Goal: Obtain resource: Download file/media

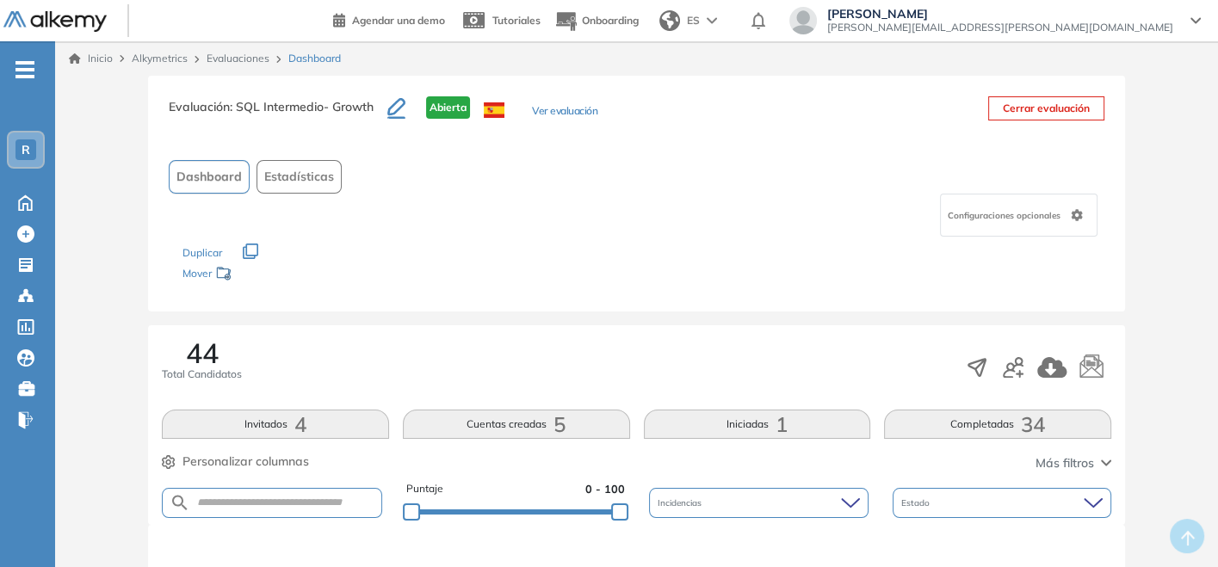
click at [214, 60] on link "Evaluaciones" at bounding box center [238, 58] width 63 height 13
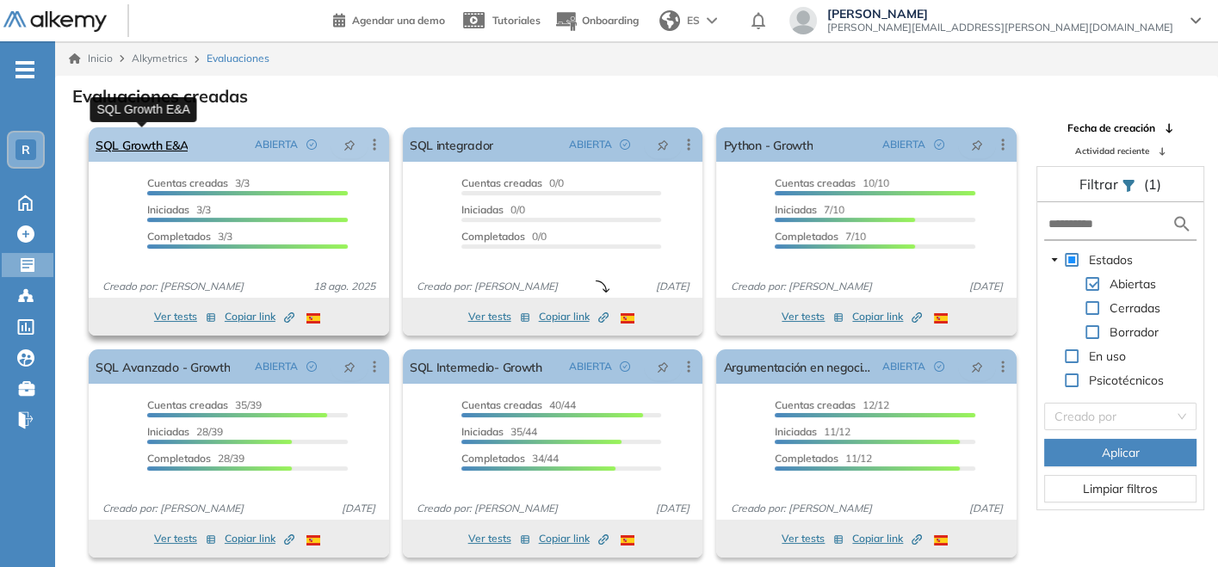
click at [147, 133] on link "SQL Growth E&A" at bounding box center [142, 144] width 92 height 34
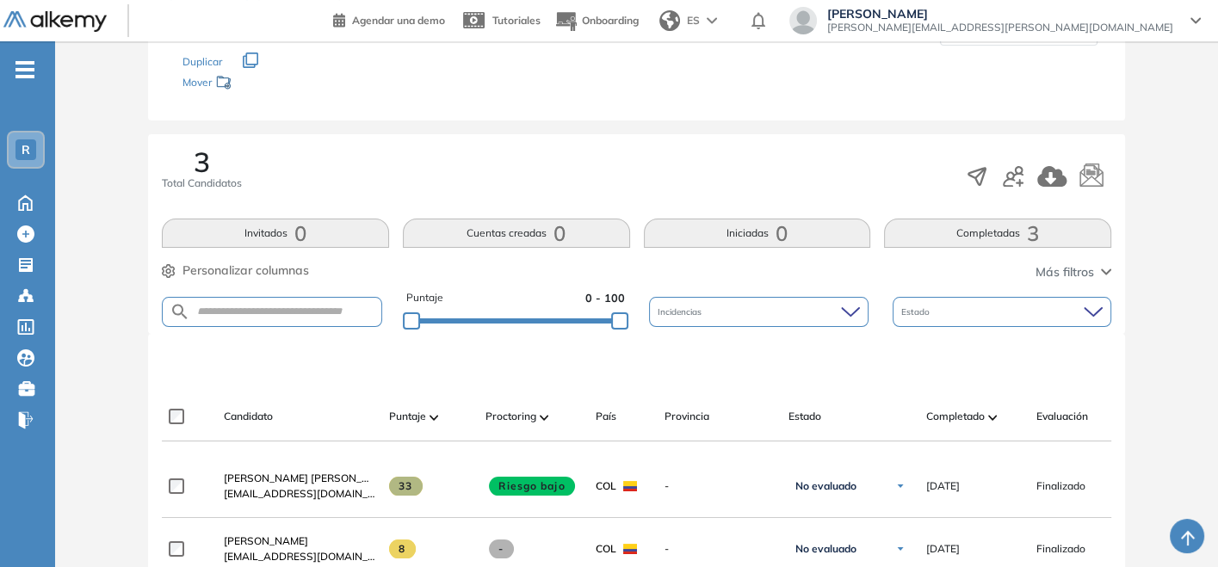
scroll to position [363, 0]
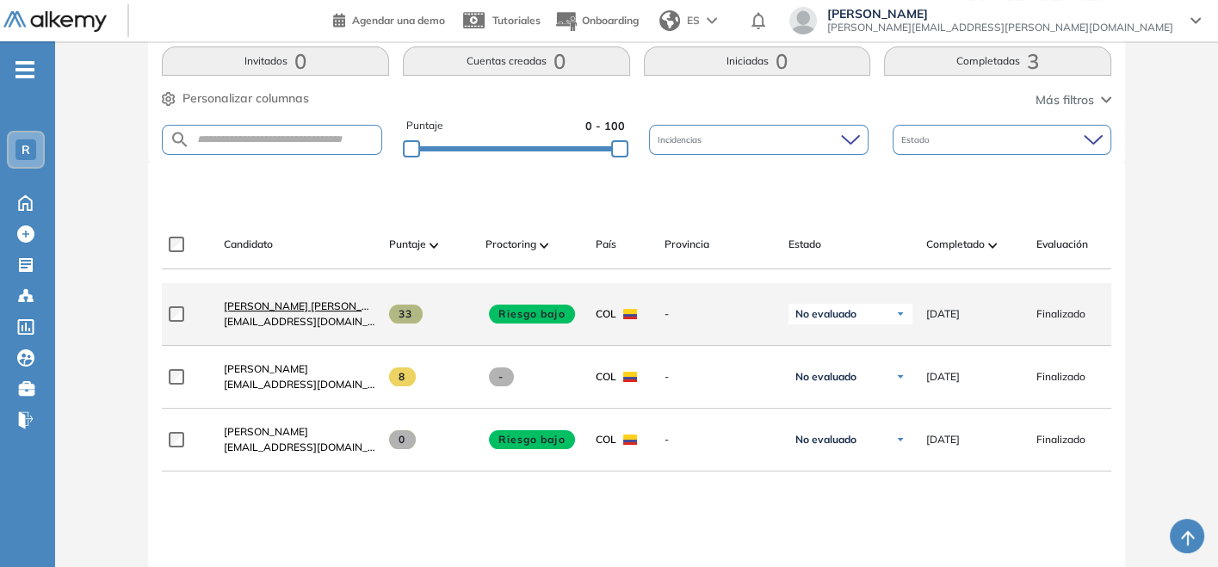
click at [348, 311] on span "[PERSON_NAME] [PERSON_NAME]" at bounding box center [309, 305] width 171 height 13
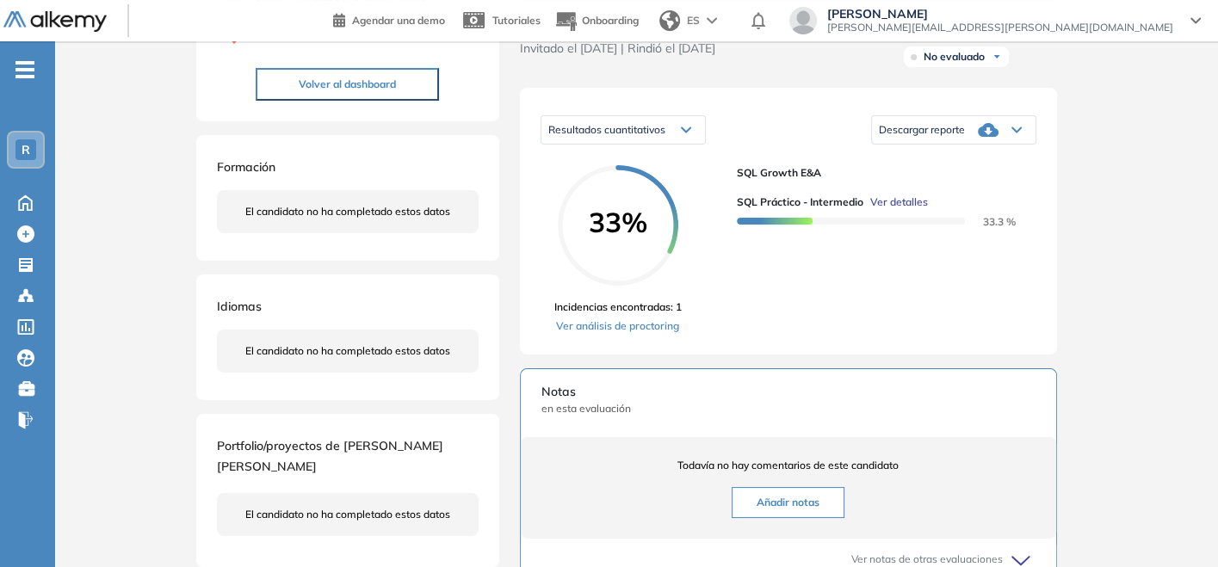
scroll to position [191, 0]
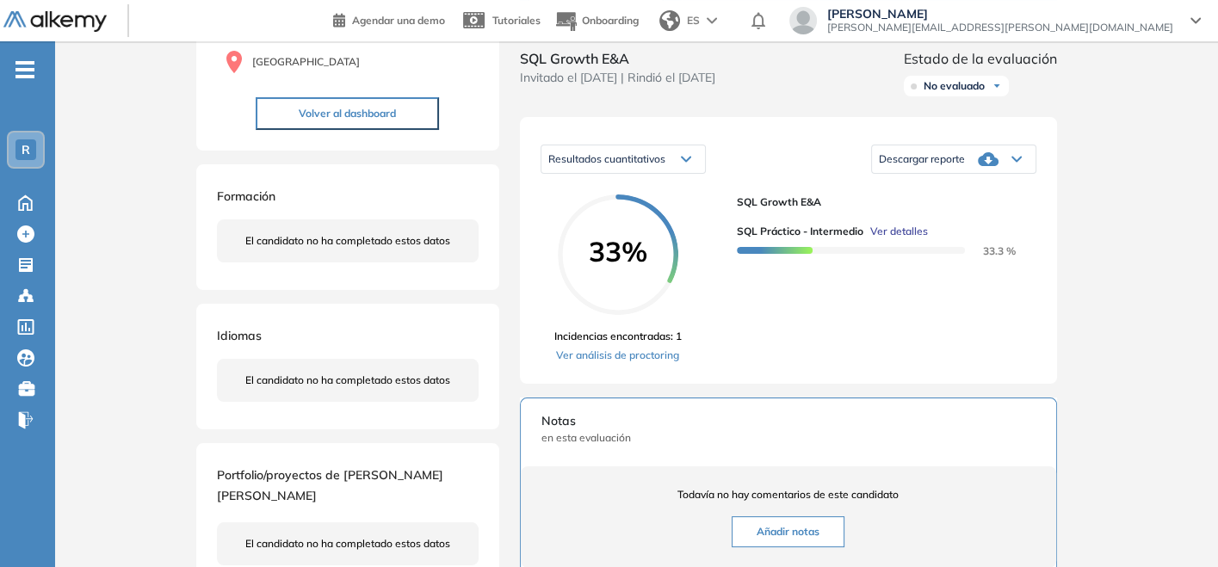
click at [961, 176] on div "Descargar reporte" at bounding box center [953, 159] width 163 height 34
click at [953, 192] on li "Descargar informe completo" at bounding box center [942, 183] width 127 height 17
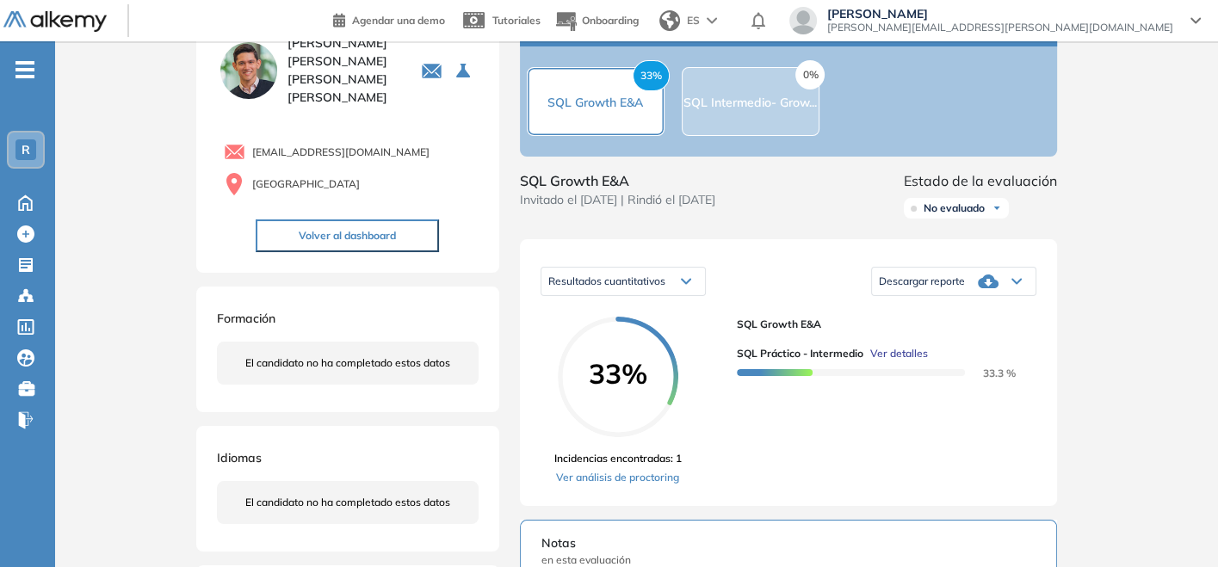
scroll to position [0, 0]
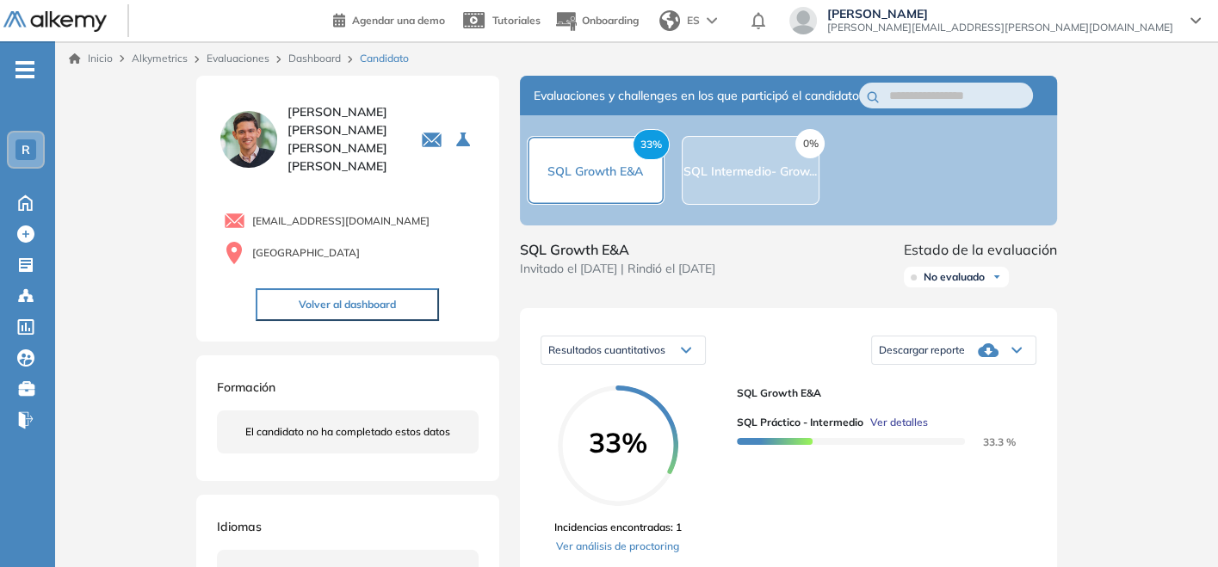
click at [324, 59] on link "Dashboard" at bounding box center [314, 58] width 52 height 13
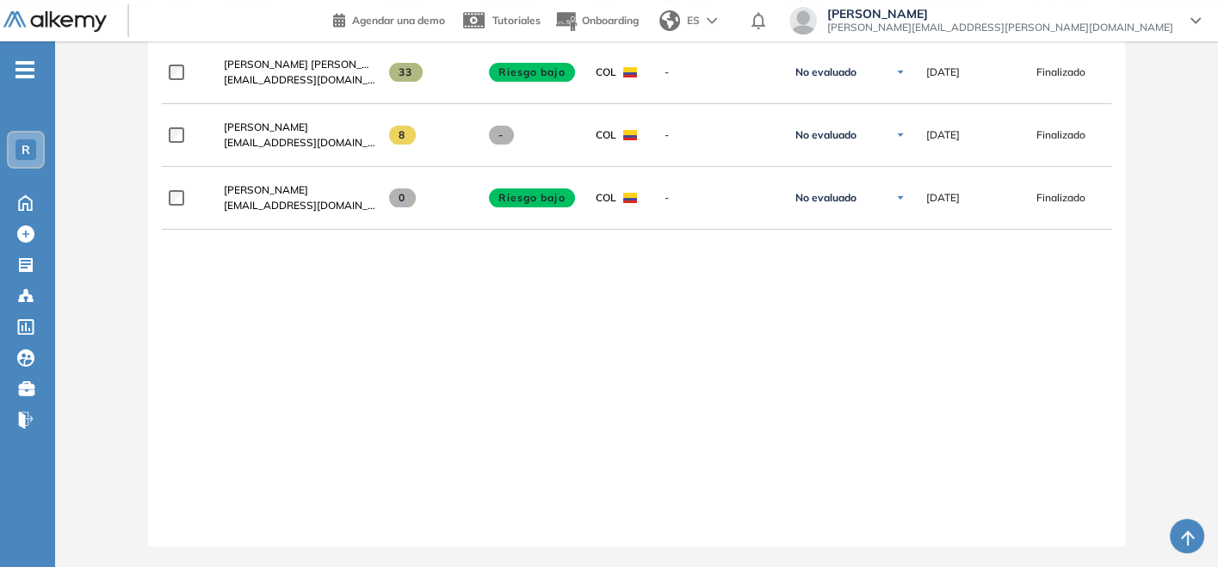
scroll to position [614, 0]
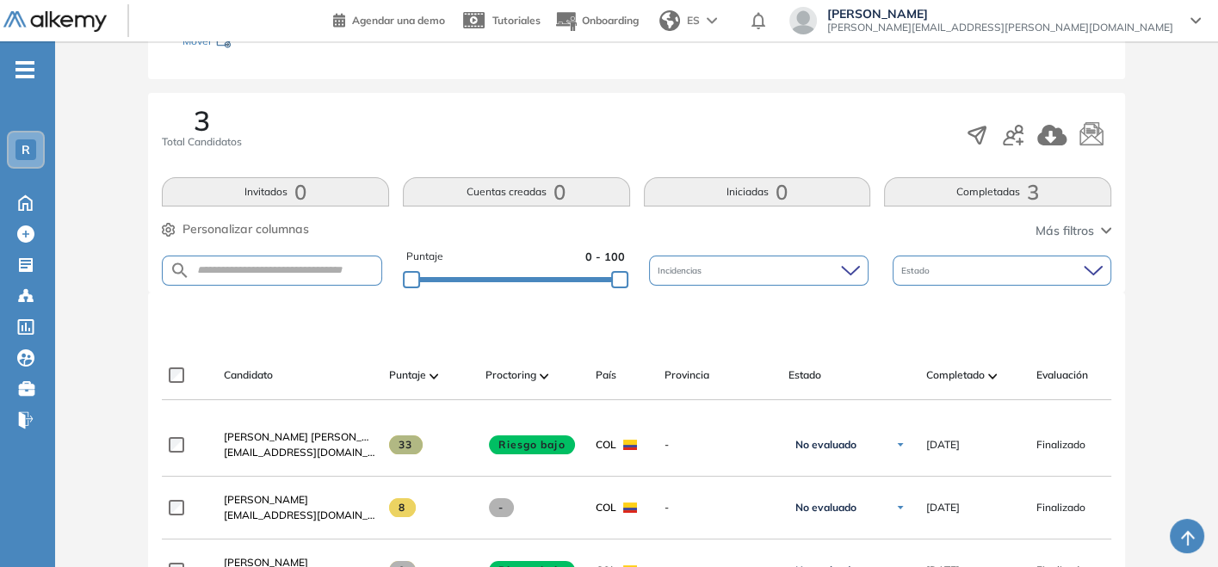
click at [966, 194] on button "Completadas 3" at bounding box center [997, 191] width 227 height 29
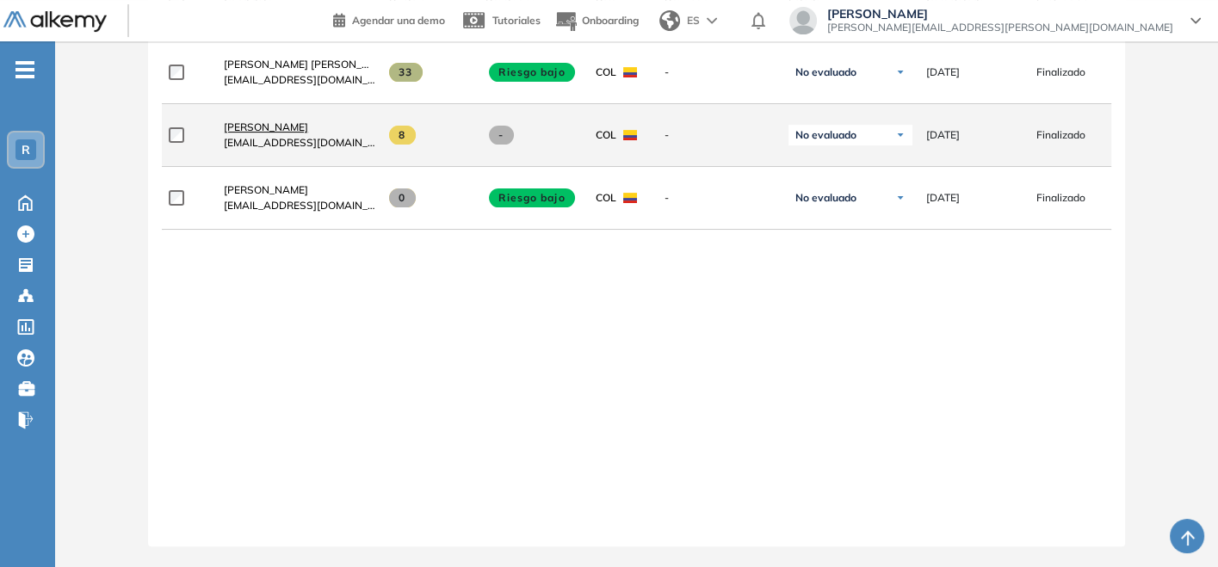
click at [258, 120] on span "[PERSON_NAME]" at bounding box center [266, 126] width 84 height 13
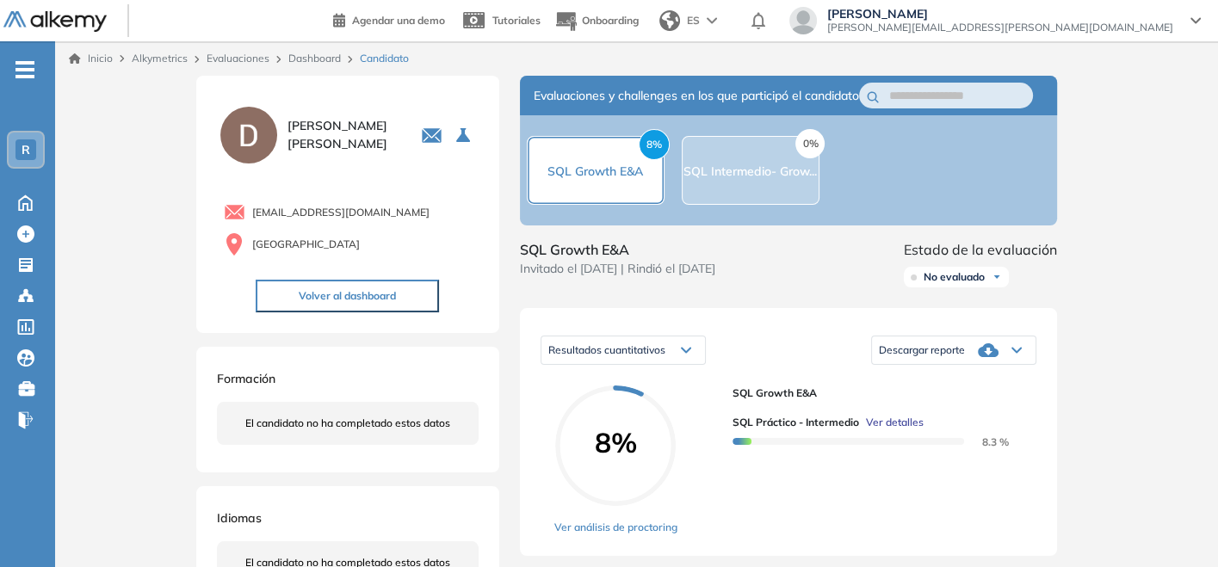
click at [594, 198] on div "8% SQL Growth E&A" at bounding box center [596, 170] width 138 height 69
click at [983, 361] on icon at bounding box center [987, 350] width 21 height 21
click at [801, 361] on div "Resultados cuantitativos Resultados cuantitativos Resultados relativos Descarga…" at bounding box center [788, 350] width 496 height 43
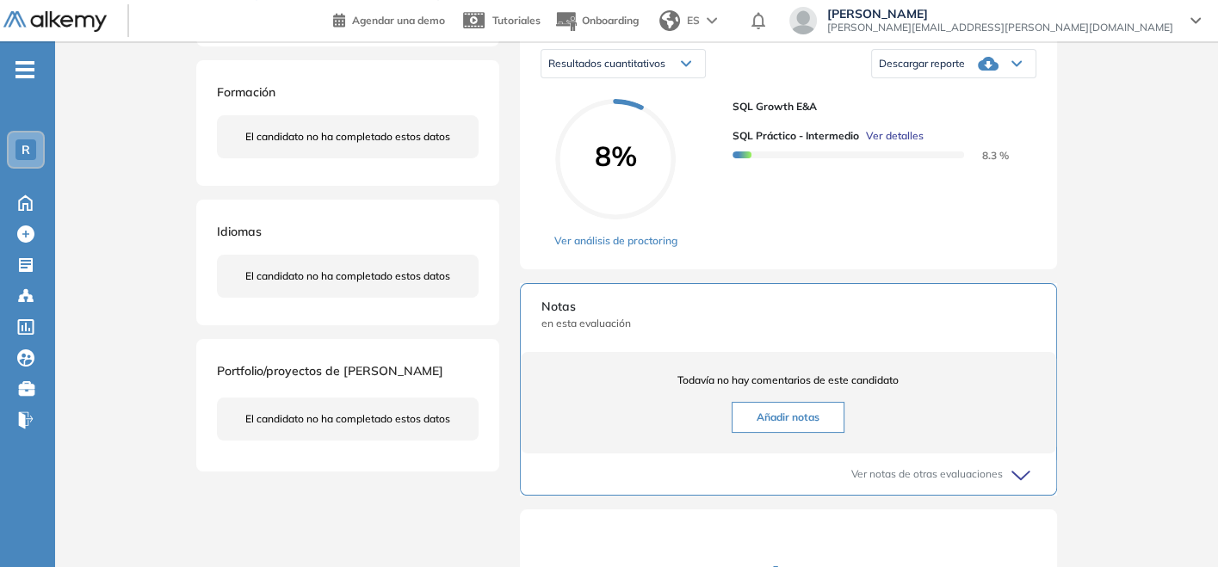
click at [947, 71] on span "Descargar reporte" at bounding box center [922, 64] width 86 height 14
click at [934, 96] on li "Descargar informe completo" at bounding box center [942, 87] width 127 height 17
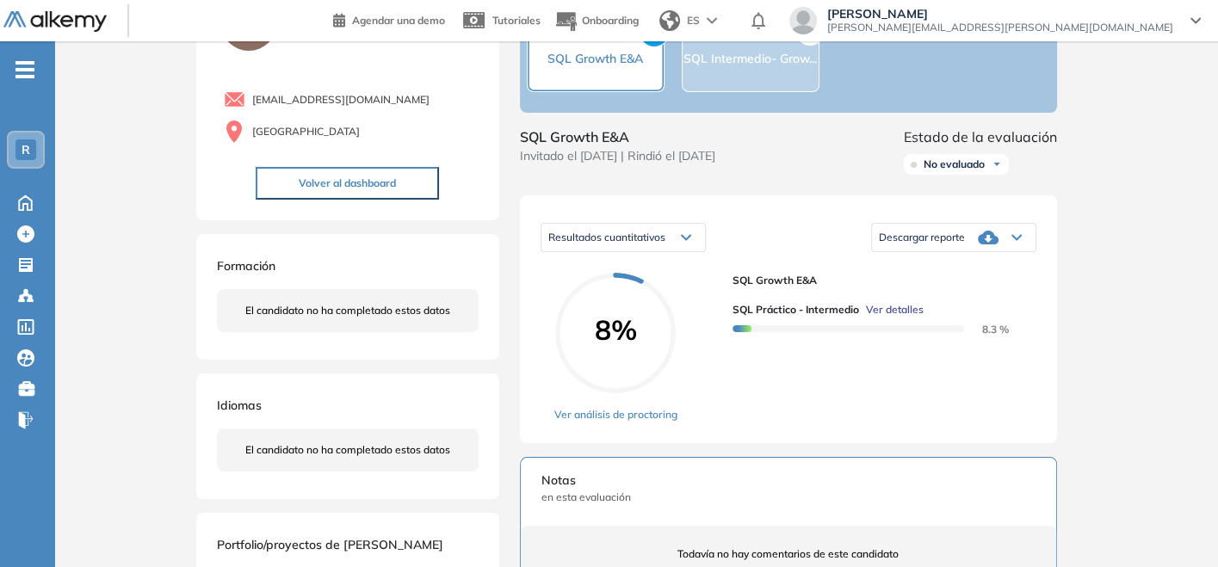
scroll to position [0, 0]
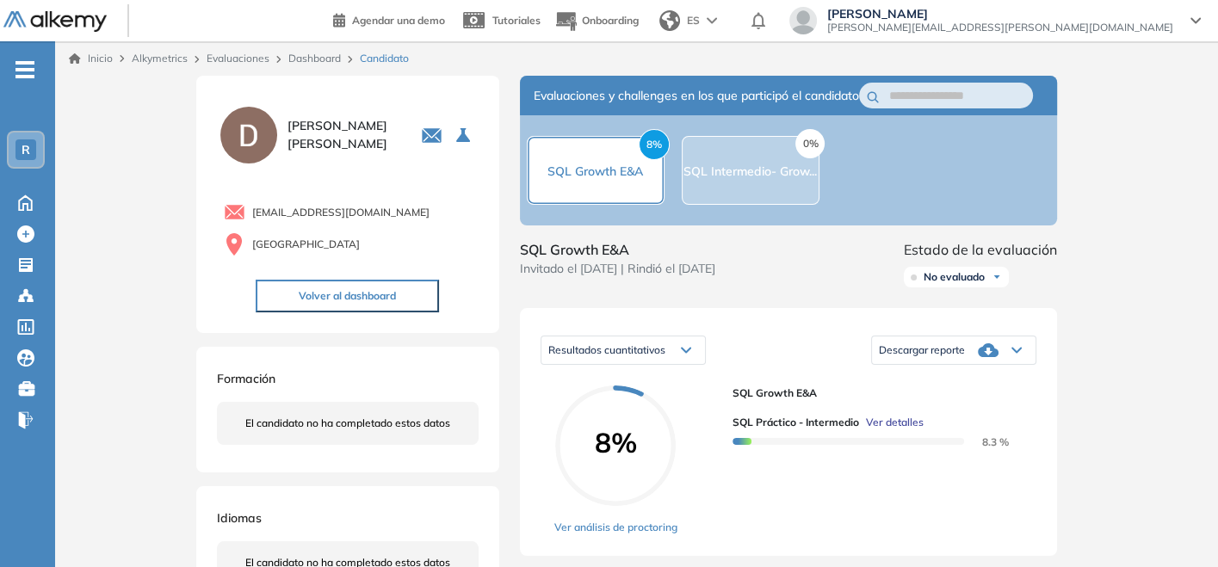
click at [315, 65] on div "Dashboard" at bounding box center [316, 58] width 71 height 15
click at [302, 61] on link "Dashboard" at bounding box center [314, 58] width 52 height 13
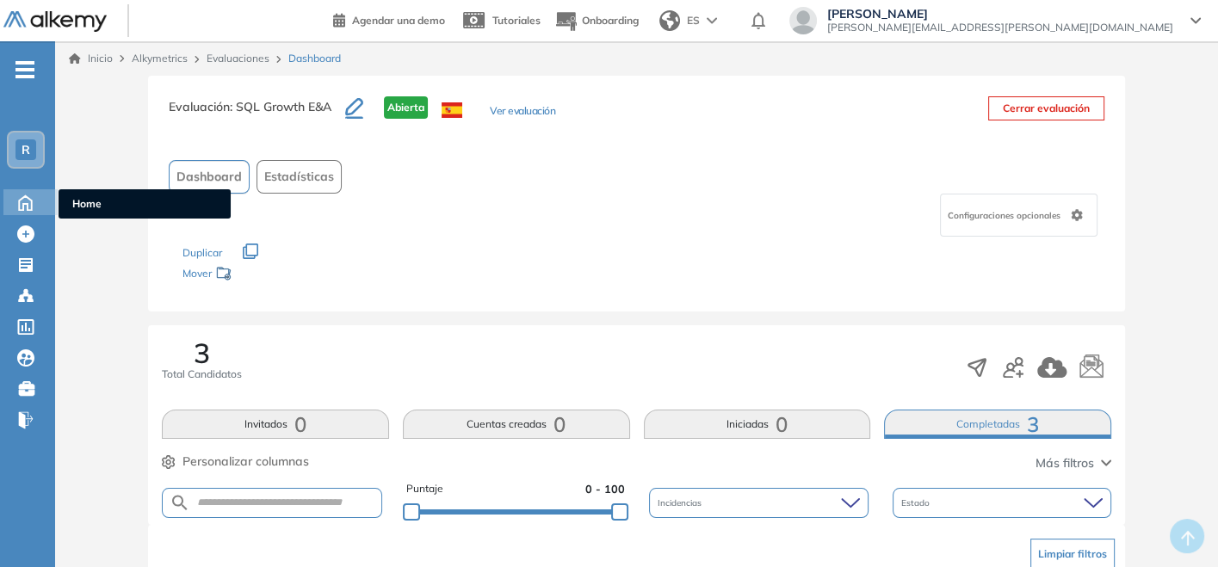
click at [32, 198] on icon at bounding box center [25, 201] width 30 height 21
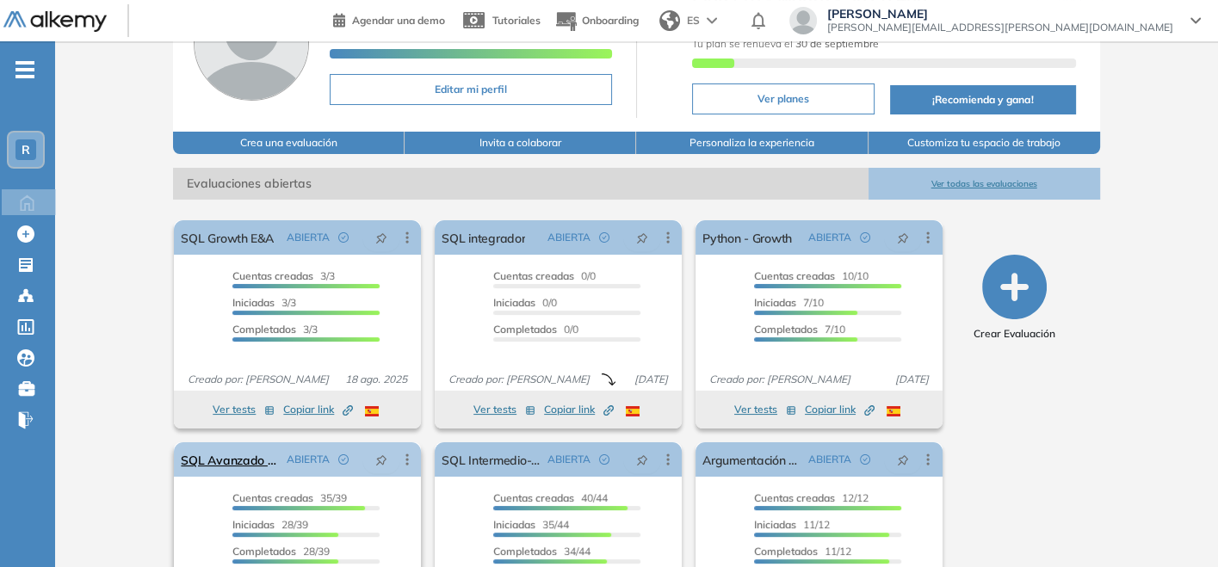
scroll to position [233, 0]
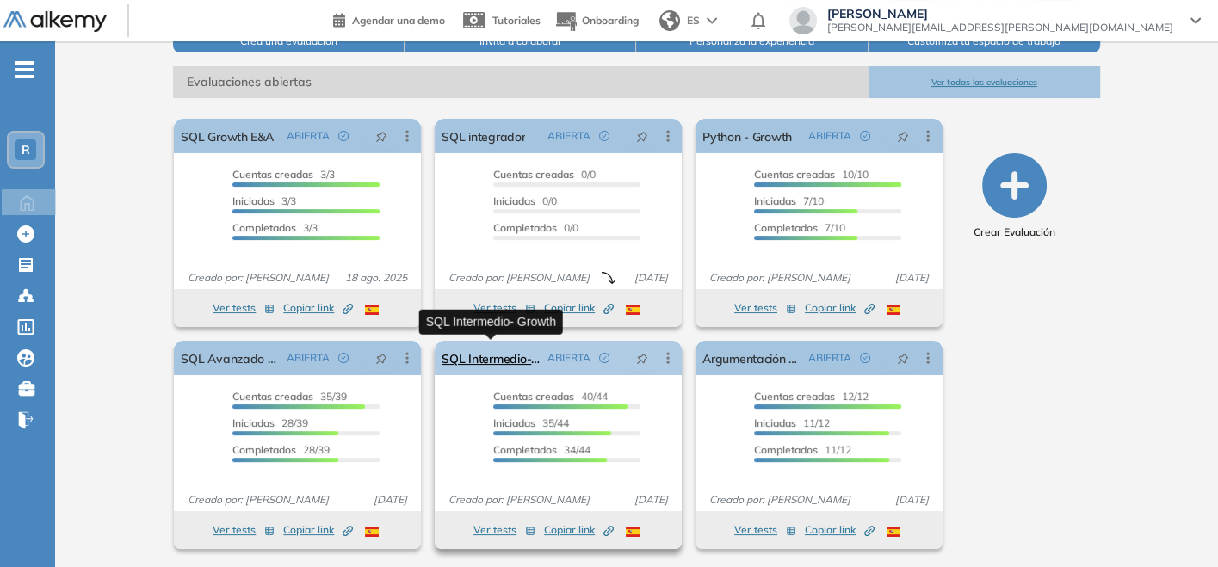
click at [494, 355] on link "SQL Intermedio- Growth" at bounding box center [490, 358] width 99 height 34
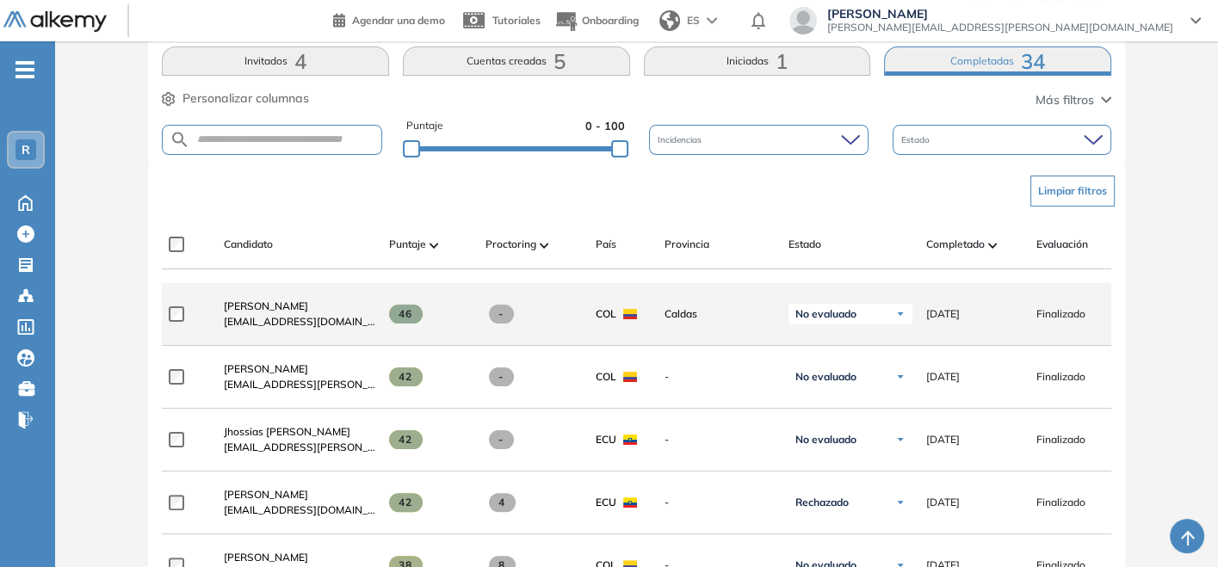
scroll to position [459, 0]
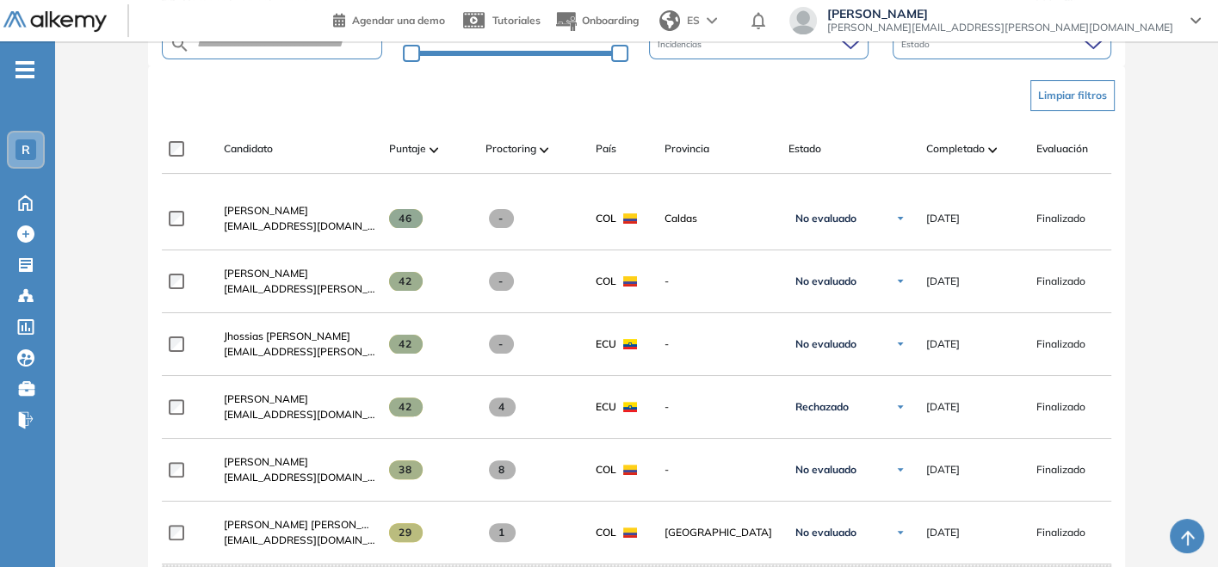
click at [998, 147] on div "Completado" at bounding box center [974, 149] width 96 height 21
